Goal: Transaction & Acquisition: Purchase product/service

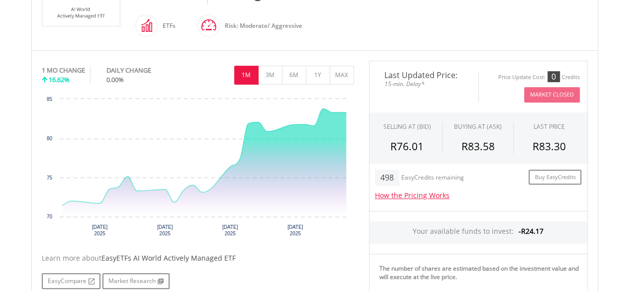
scroll to position [298, 0]
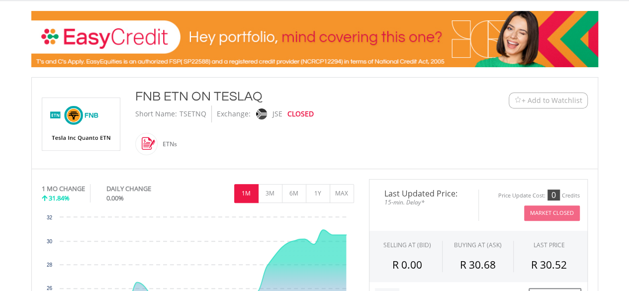
scroll to position [139, 0]
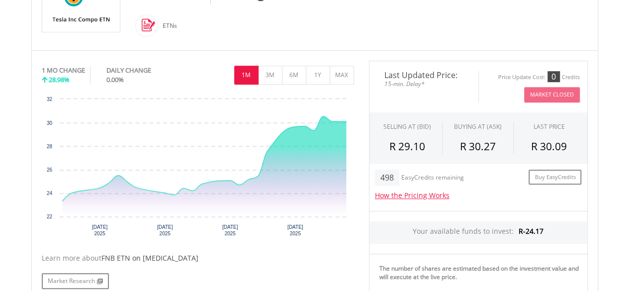
scroll to position [279, 0]
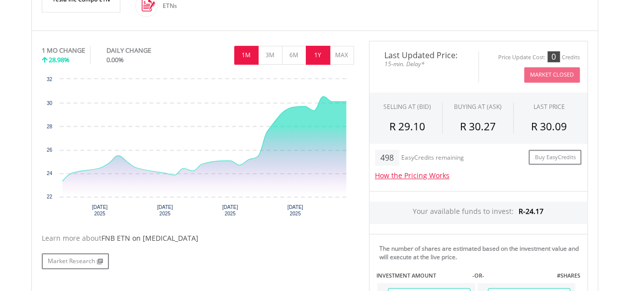
click at [324, 55] on button "1Y" at bounding box center [318, 55] width 24 height 19
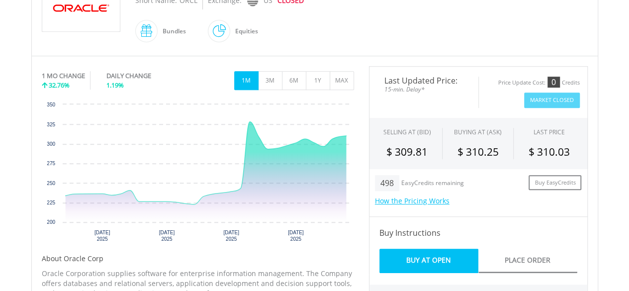
scroll to position [259, 0]
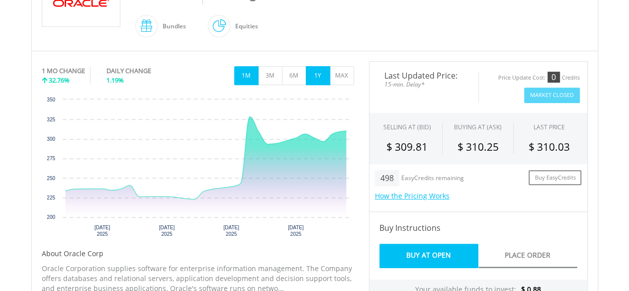
click at [315, 76] on button "1Y" at bounding box center [318, 75] width 24 height 19
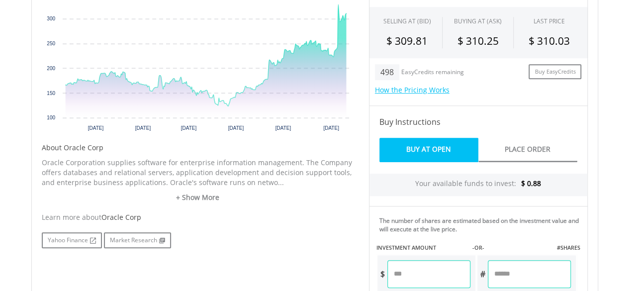
scroll to position [398, 0]
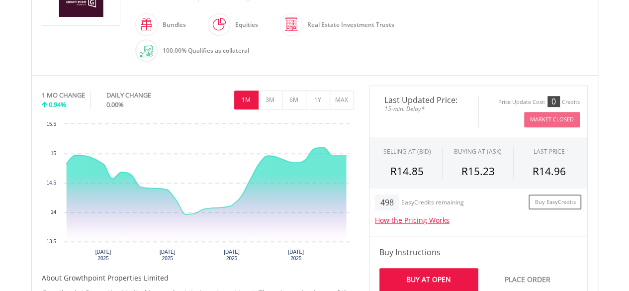
scroll to position [279, 0]
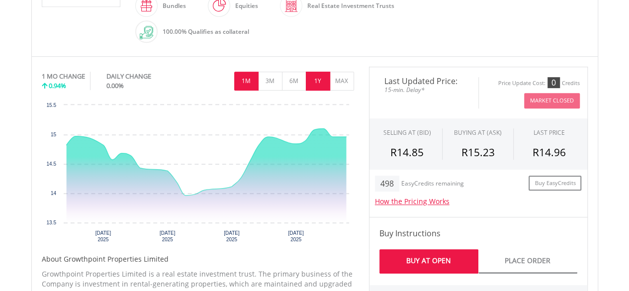
click at [316, 83] on button "1Y" at bounding box center [318, 81] width 24 height 19
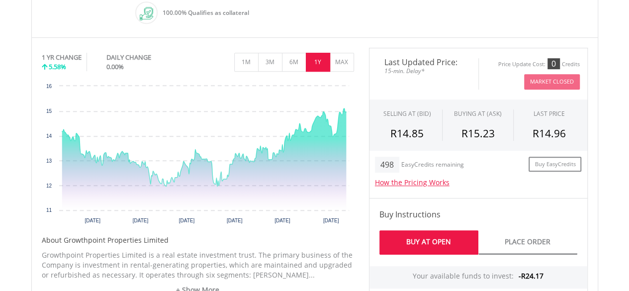
scroll to position [298, 0]
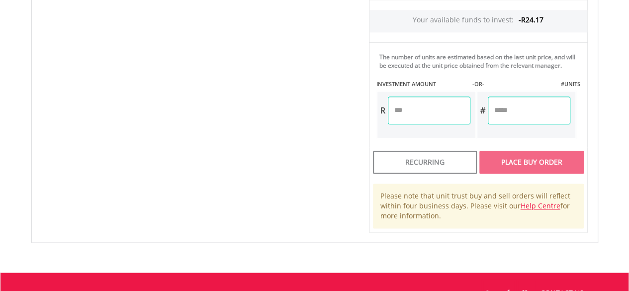
scroll to position [557, 0]
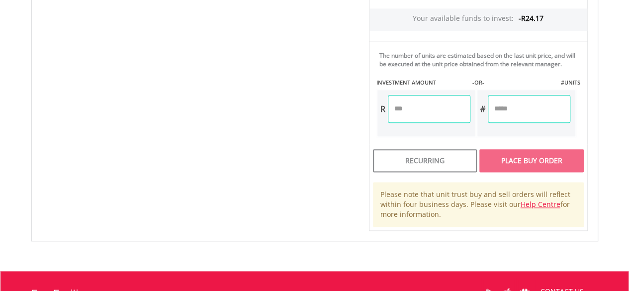
click at [198, 71] on div "No chart available. 1 MO CHANGE 1.74% DAILY CHANGE 0.00% 1M 3M 6M 1Y MAX Chart …" at bounding box center [314, 6] width 561 height 450
